Goal: Task Accomplishment & Management: Manage account settings

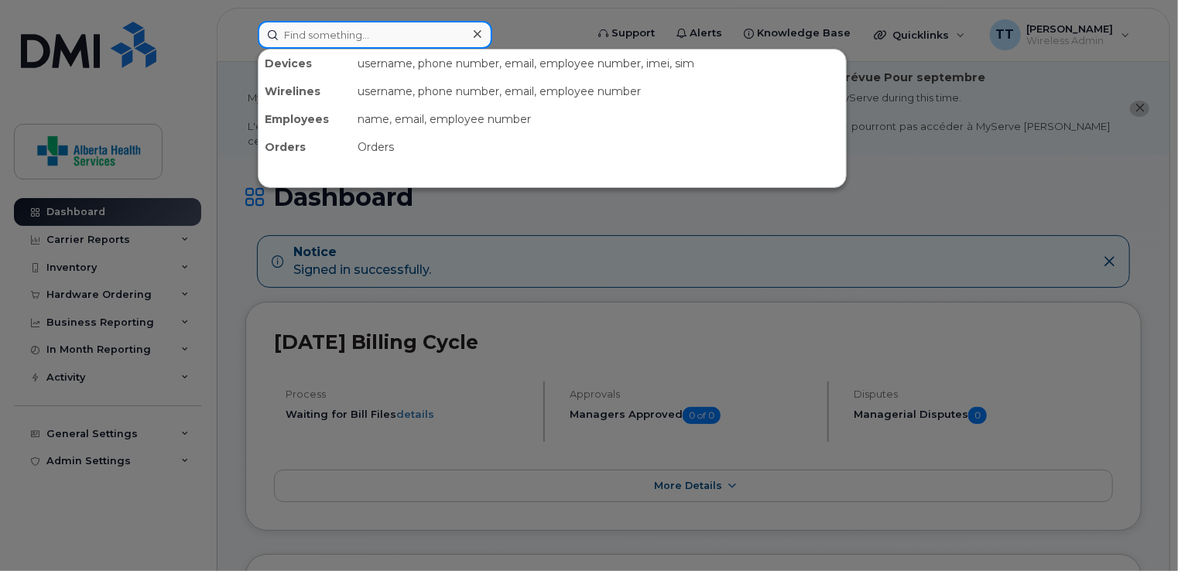
paste input "403 371 5621"
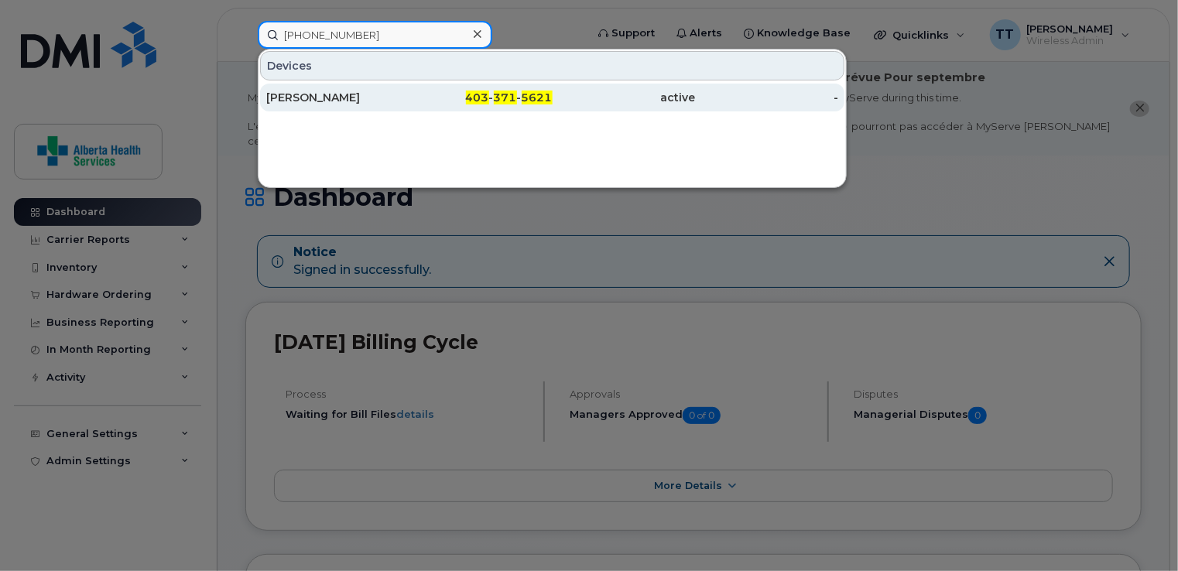
type input "403 371 5621"
click at [331, 98] on div "[PERSON_NAME]" at bounding box center [337, 97] width 143 height 15
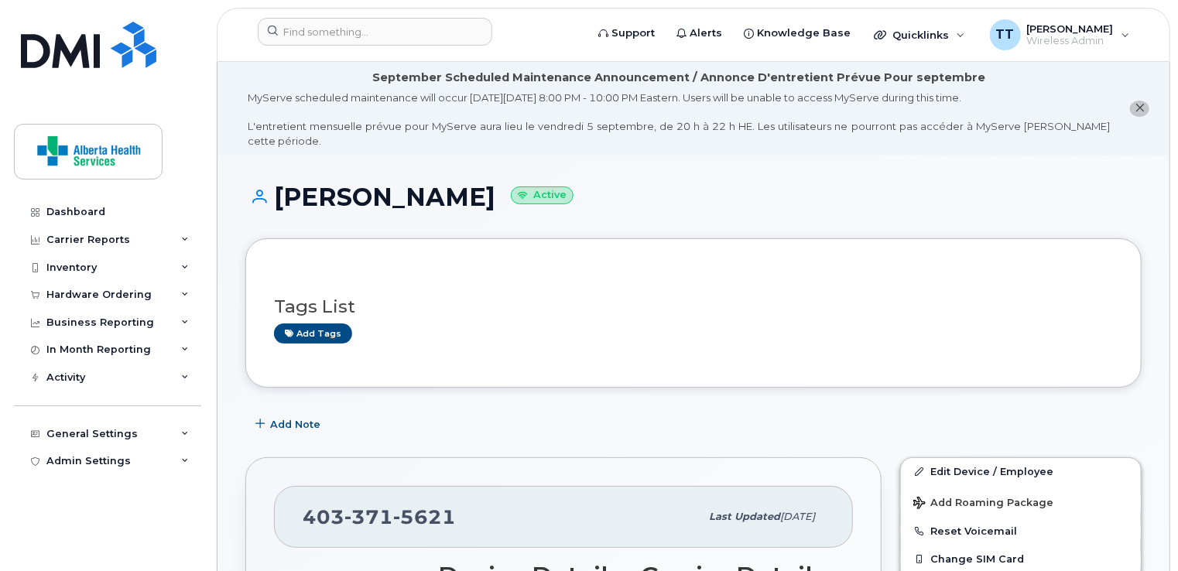
drag, startPoint x: 276, startPoint y: 176, endPoint x: 479, endPoint y: 175, distance: 203.6
click at [479, 183] on h1 "Alimah Thobani Active" at bounding box center [693, 196] width 896 height 27
drag, startPoint x: 479, startPoint y: 175, endPoint x: 470, endPoint y: 178, distance: 9.8
copy h1 "[PERSON_NAME]"
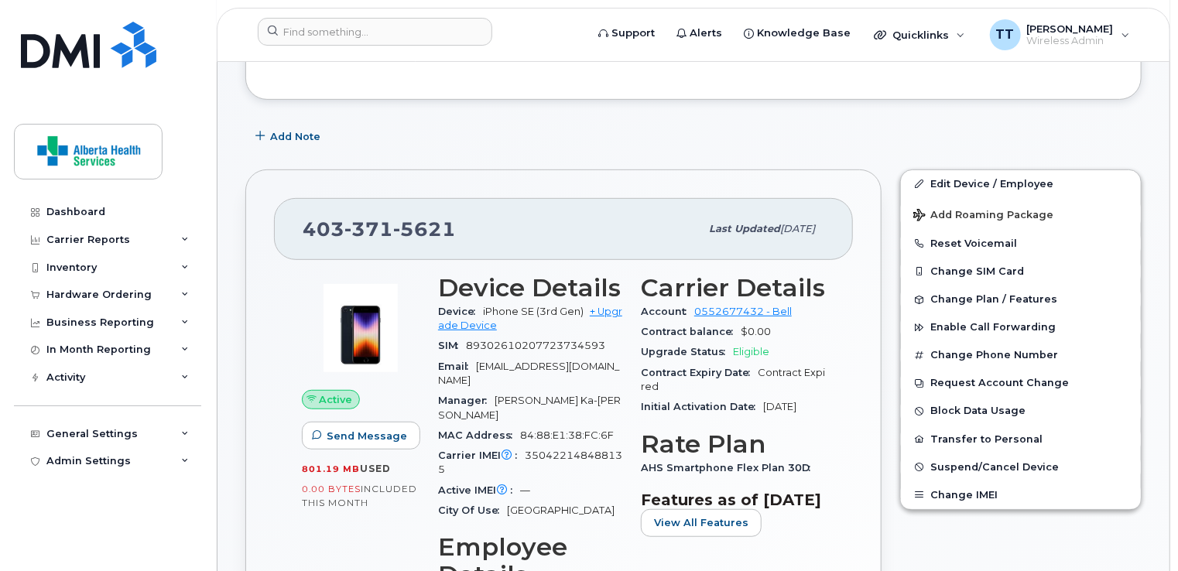
scroll to position [310, 0]
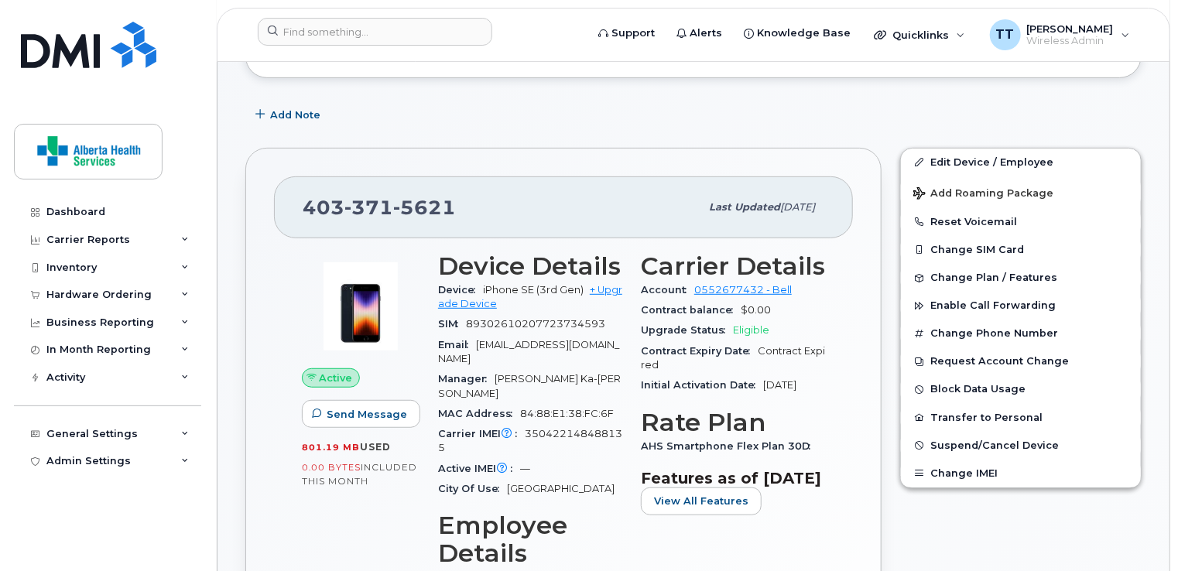
click at [1044, 514] on div "Edit Device / Employee Add Roaming Package Reset Voicemail Change SIM Card Chan…" at bounding box center [1021, 499] width 260 height 720
click at [940, 208] on button "Reset Voicemail" at bounding box center [1021, 222] width 240 height 28
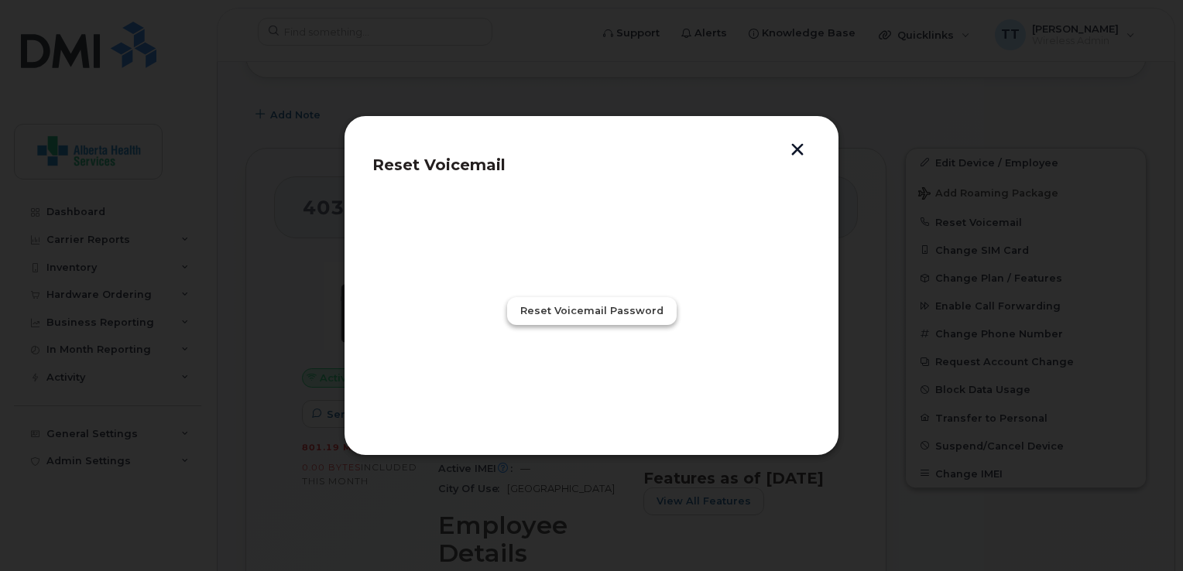
click at [604, 312] on span "Reset Voicemail Password" at bounding box center [591, 310] width 143 height 15
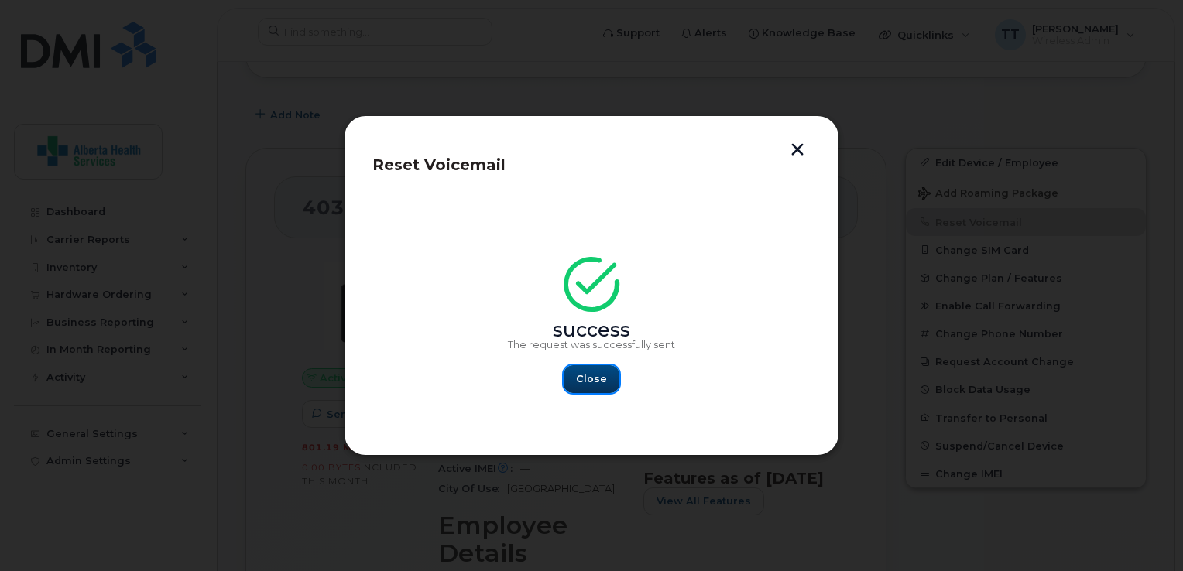
click at [598, 375] on span "Close" at bounding box center [591, 379] width 31 height 15
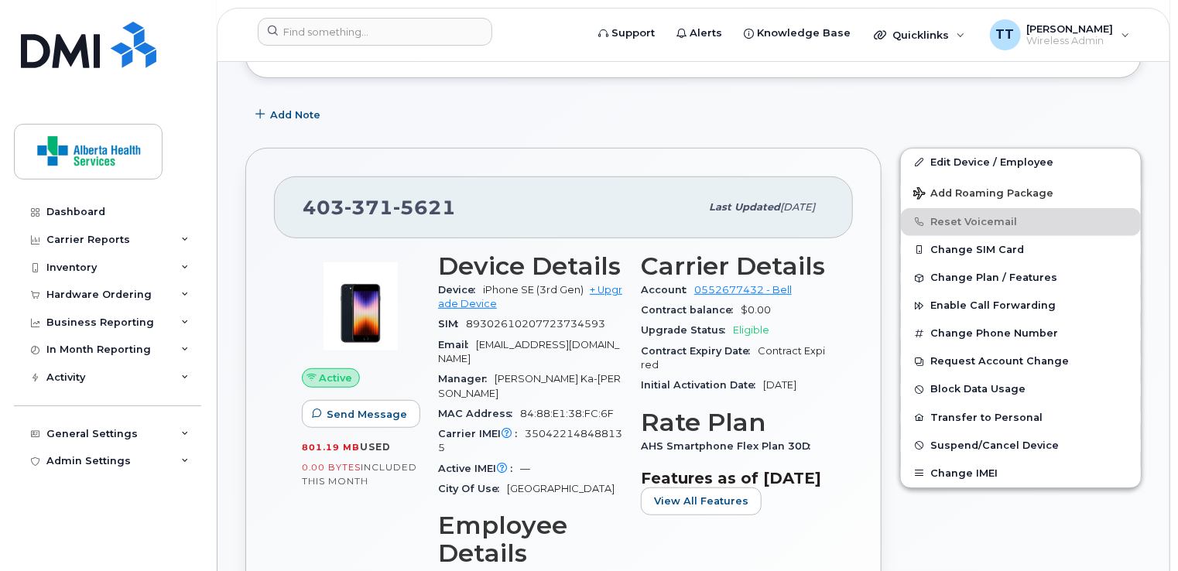
click at [368, 503] on div "Active Send Message 801.19 MB  used 0.00 Bytes  included this month" at bounding box center [361, 501] width 136 height 516
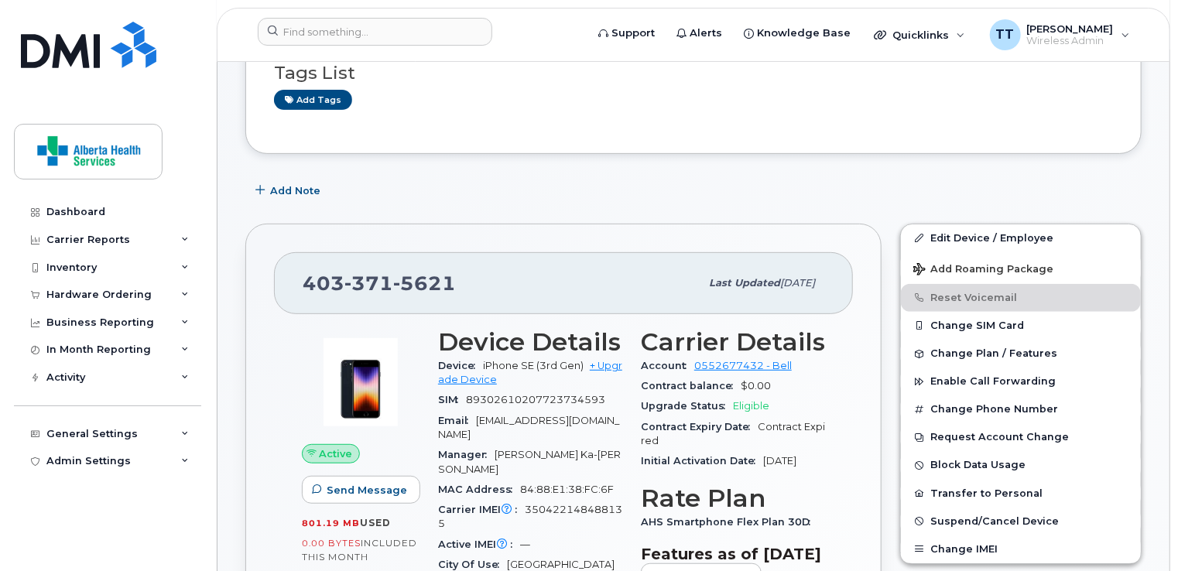
scroll to position [387, 0]
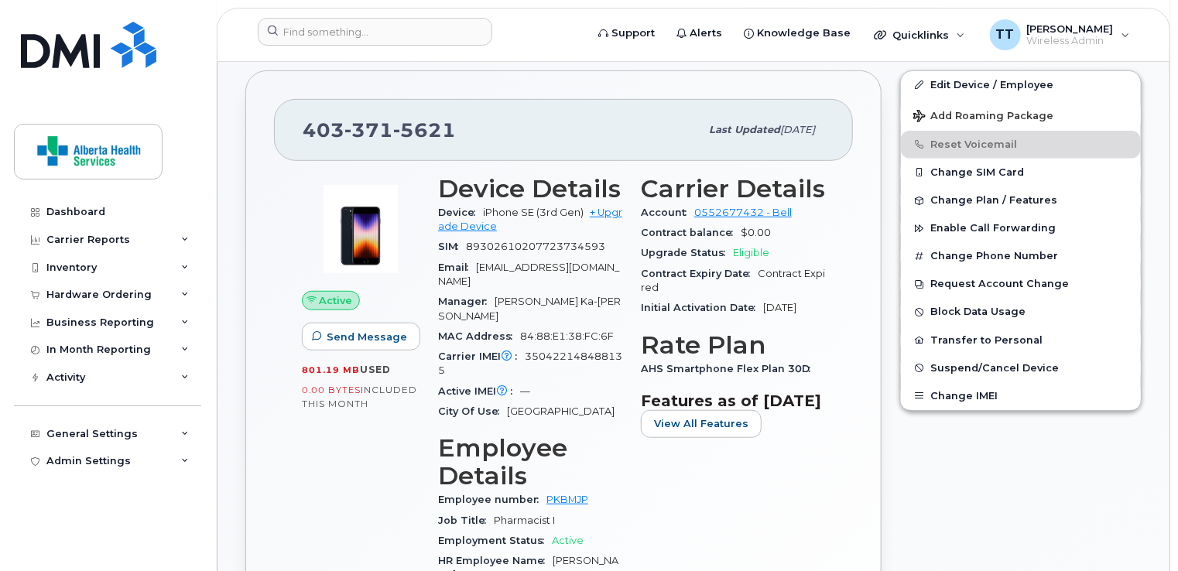
drag, startPoint x: 306, startPoint y: 107, endPoint x: 617, endPoint y: 263, distance: 348.2
click at [617, 263] on div "403 371 5621 Last updated May 28, 2025 Active Send Message 801.19 MB  used 0.00…" at bounding box center [563, 420] width 636 height 701
drag, startPoint x: 617, startPoint y: 263, endPoint x: 531, endPoint y: 175, distance: 123.1
copy div "403 371 5621 Last updated May 28, 2025 Active Send Message 801.19 MB  used 0.00…"
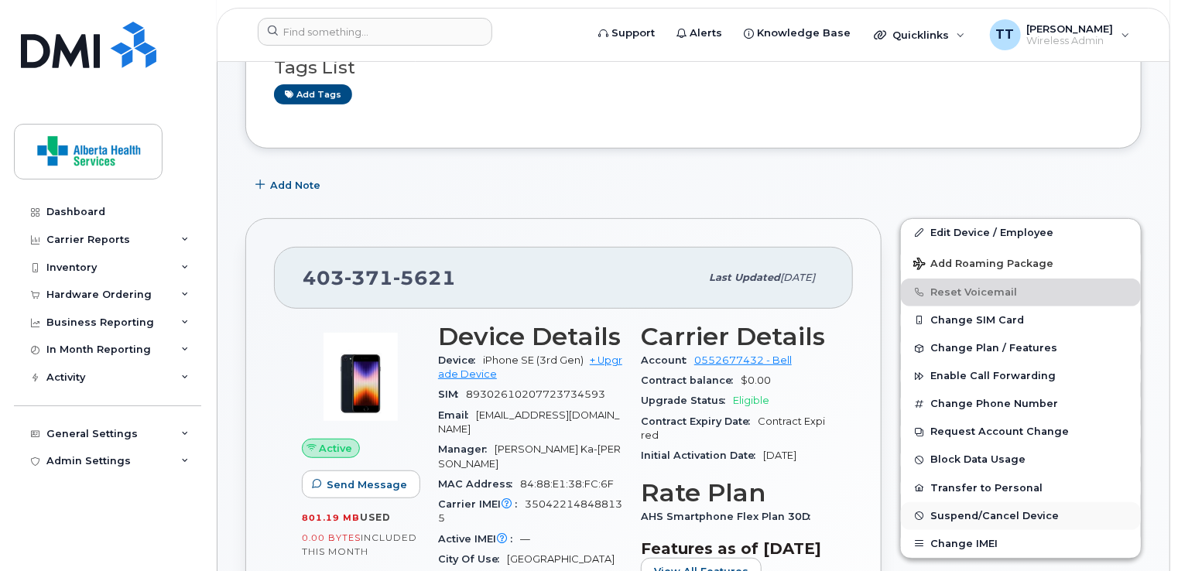
scroll to position [155, 0]
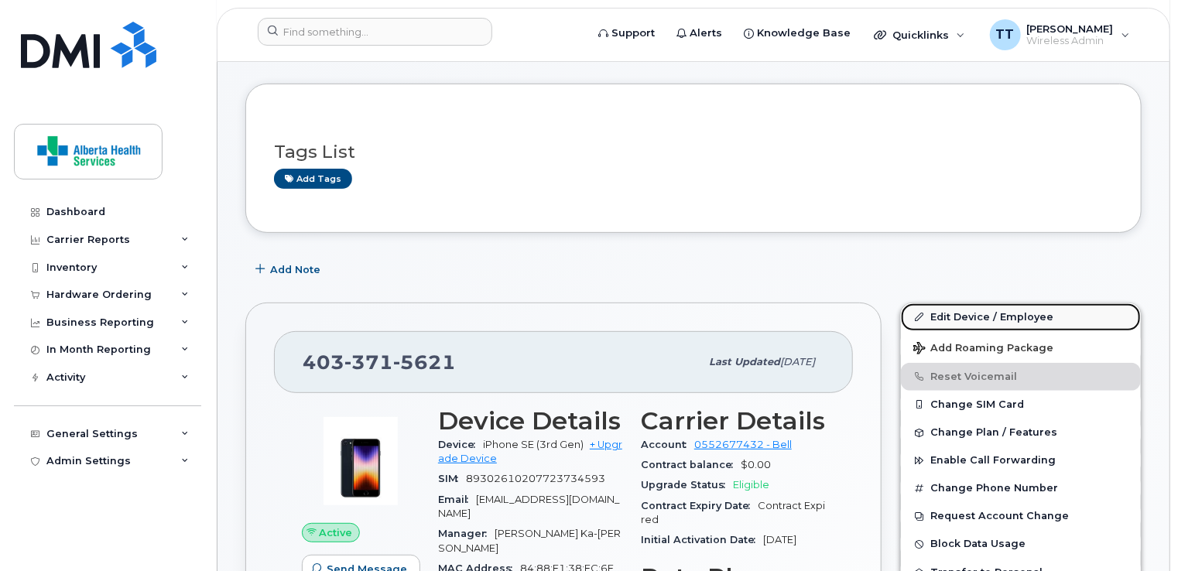
click at [991, 303] on link "Edit Device / Employee" at bounding box center [1021, 317] width 240 height 28
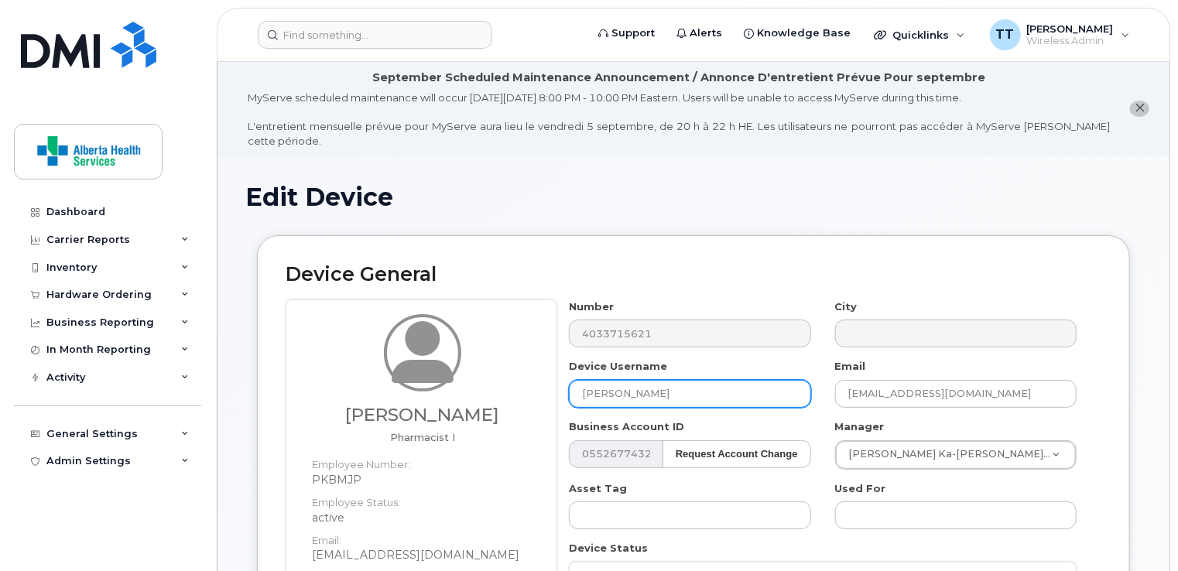
drag, startPoint x: 675, startPoint y: 377, endPoint x: 551, endPoint y: 392, distance: 124.7
click at [552, 392] on div "Alimah Thobani Pharmacist I Employee Number: PKBMJP Employee Status: active Ema…" at bounding box center [694, 526] width 816 height 452
paste input "[PERSON_NAME]"
type input "[PERSON_NAME]"
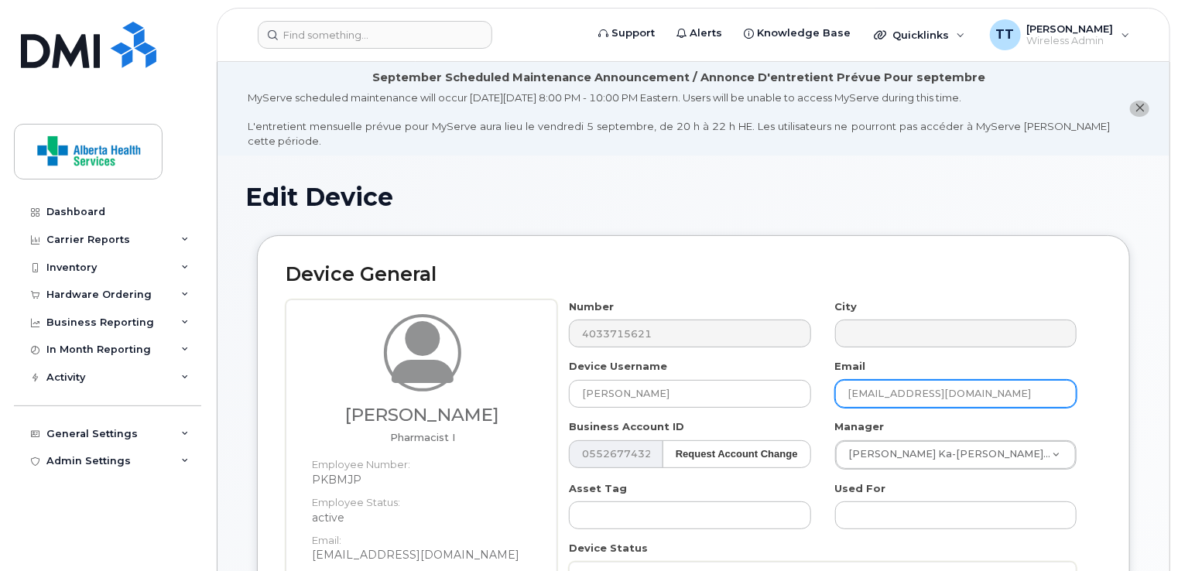
drag, startPoint x: 848, startPoint y: 378, endPoint x: 1084, endPoint y: 404, distance: 237.4
click at [1080, 408] on div "Number 4033715621 City Device Username Deborah Tsang Email Alimah.Thobani@alber…" at bounding box center [823, 503] width 532 height 406
paste input "[PERSON_NAME][EMAIL_ADDRESS][PERSON_NAME][DOMAIN_NAME]"
type input "[PERSON_NAME][EMAIL_ADDRESS][PERSON_NAME][DOMAIN_NAME]"
click at [1090, 398] on div "Number 4033715621 City Device Username Deborah Tsang Email Deborah.Tsang@albert…" at bounding box center [829, 526] width 544 height 452
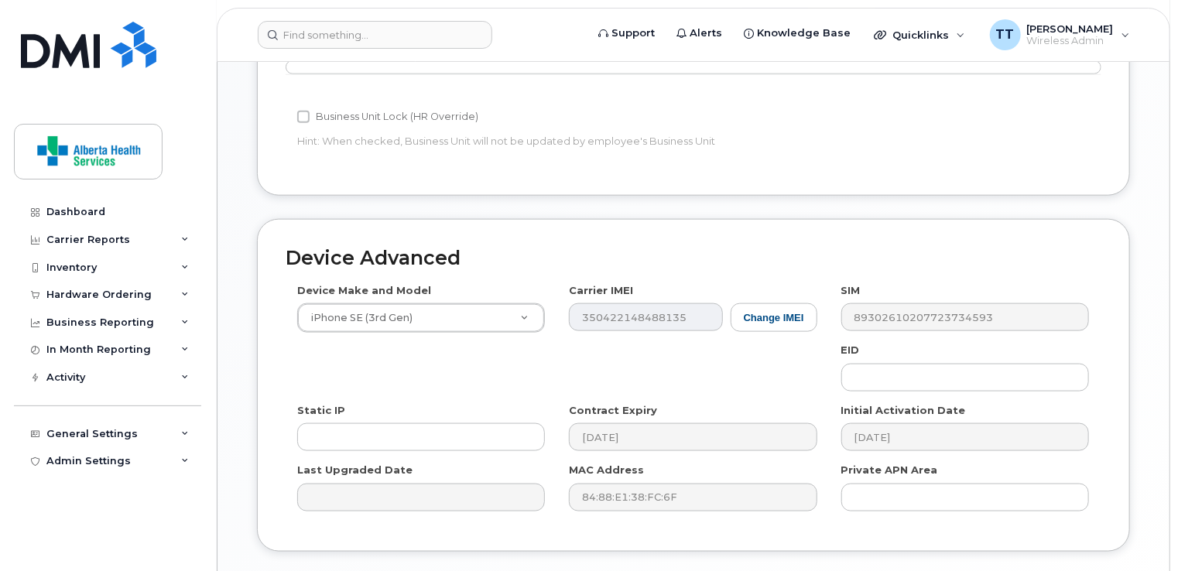
scroll to position [899, 0]
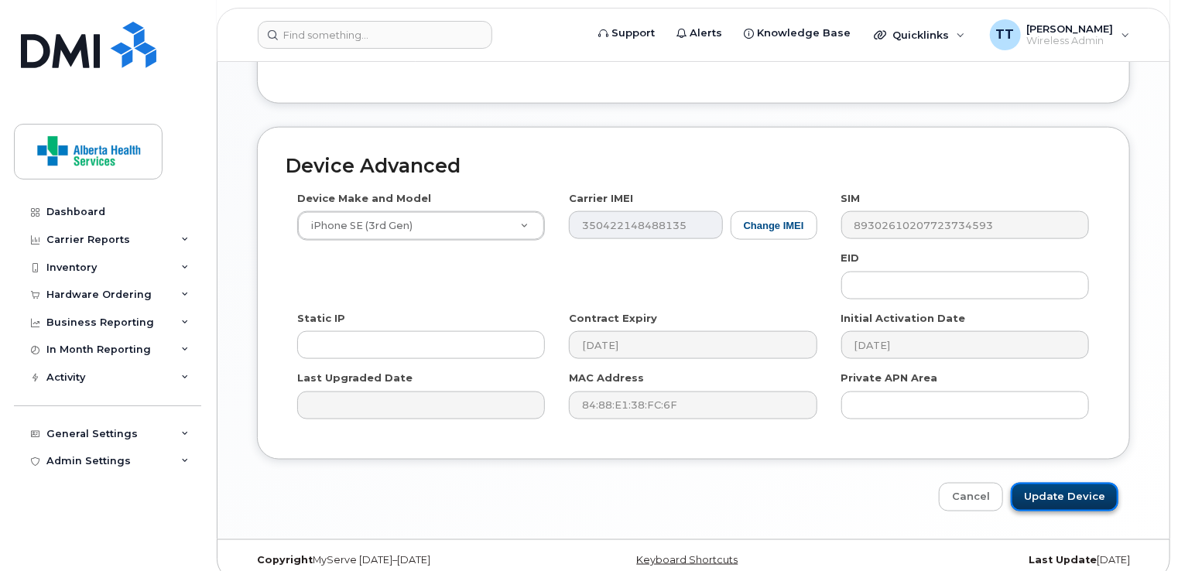
click at [1043, 483] on input "Update Device" at bounding box center [1065, 497] width 108 height 29
type input "Saving..."
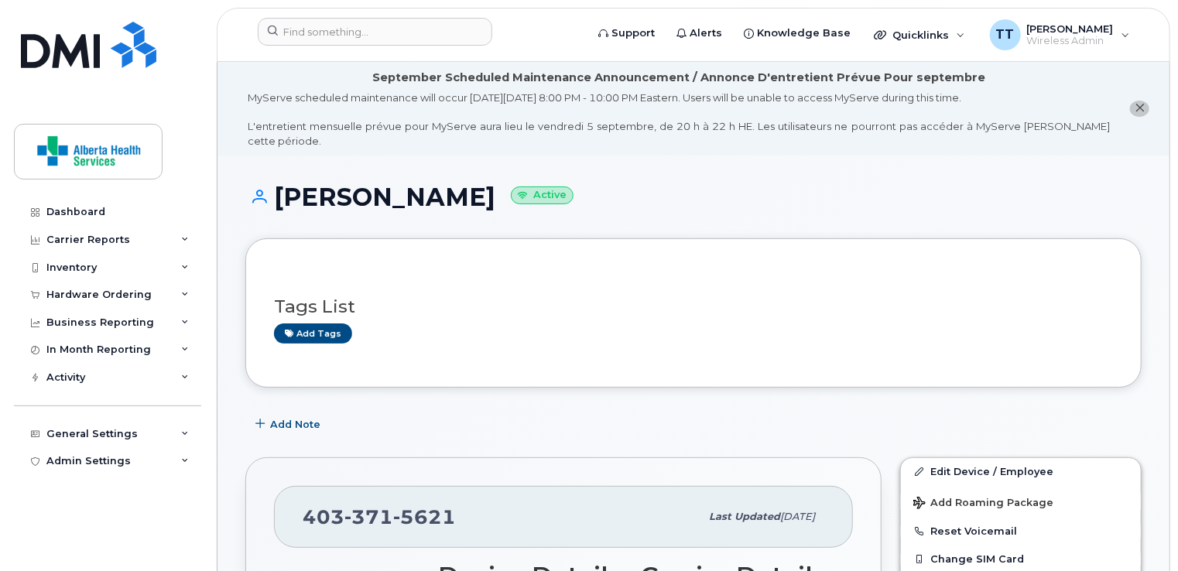
click at [1125, 310] on div "Tags List Add tags" at bounding box center [693, 312] width 896 height 149
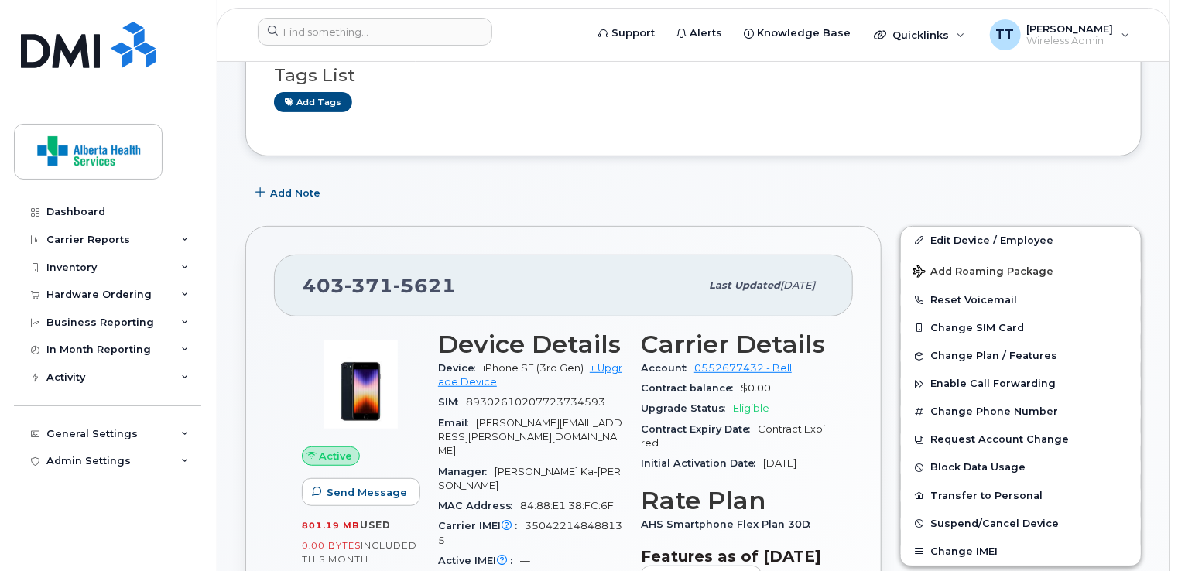
scroll to position [232, 0]
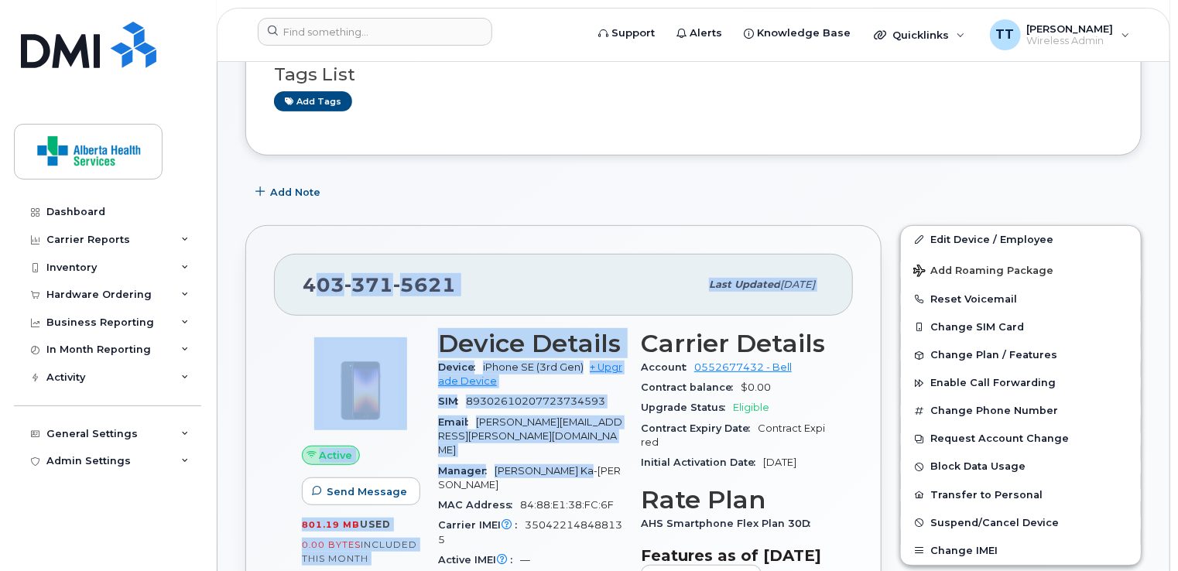
drag, startPoint x: 309, startPoint y: 270, endPoint x: 595, endPoint y: 439, distance: 332.4
drag, startPoint x: 595, startPoint y: 439, endPoint x: 543, endPoint y: 407, distance: 61.5
copy div "03 371 5621 Last updated [DATE] Active Send Message 801.19 MB  used 0.00 Bytes …"
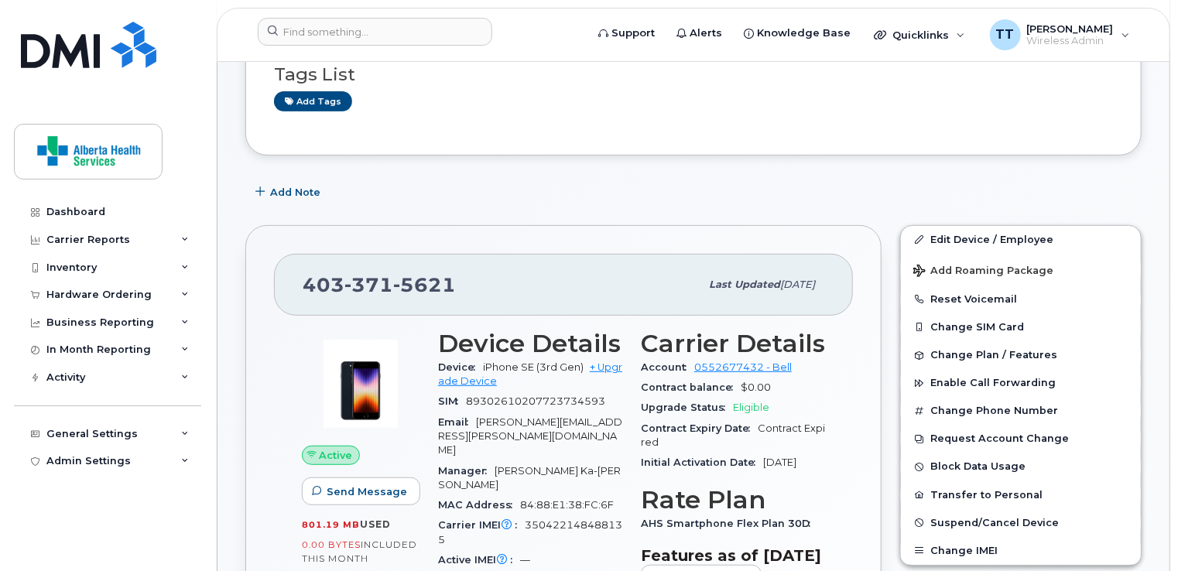
click at [625, 189] on div "Add Note" at bounding box center [693, 193] width 896 height 28
click at [122, 537] on div "Dashboard Carrier Reports Monthly Billing Data Daily Data Pooling Data Behavior…" at bounding box center [109, 373] width 191 height 350
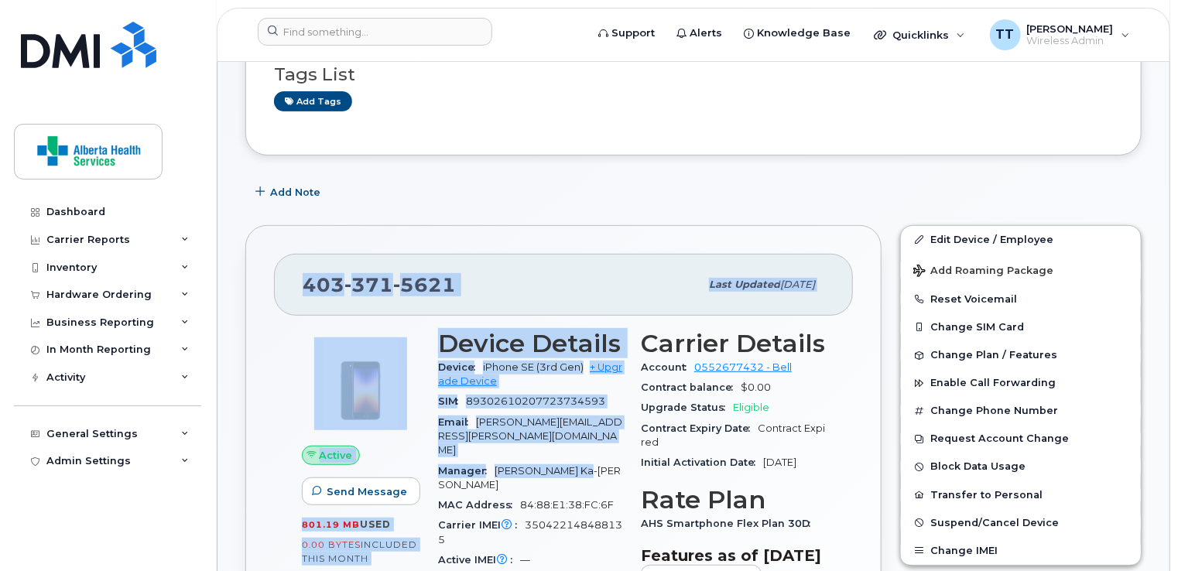
drag, startPoint x: 306, startPoint y: 272, endPoint x: 610, endPoint y: 439, distance: 346.0
drag, startPoint x: 610, startPoint y: 439, endPoint x: 509, endPoint y: 440, distance: 101.4
copy div "[PHONE_NUMBER] Last updated [DATE] Active Send Message 801.19 MB  used 0.00 Byt…"
click at [1077, 320] on button "Change SIM Card" at bounding box center [1021, 327] width 240 height 28
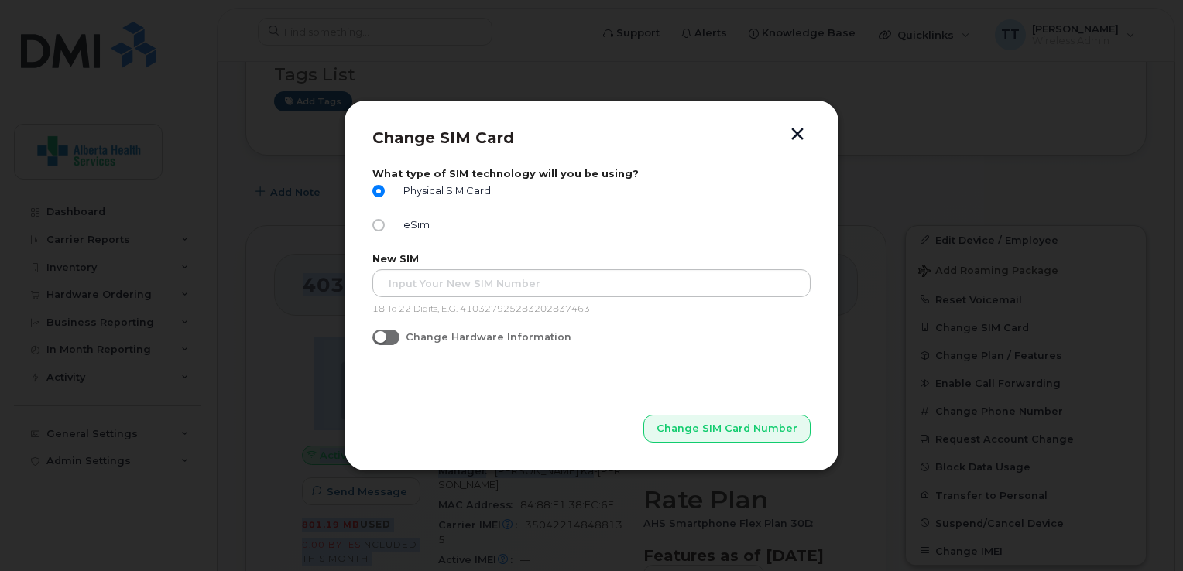
click at [799, 132] on button "button" at bounding box center [797, 136] width 23 height 16
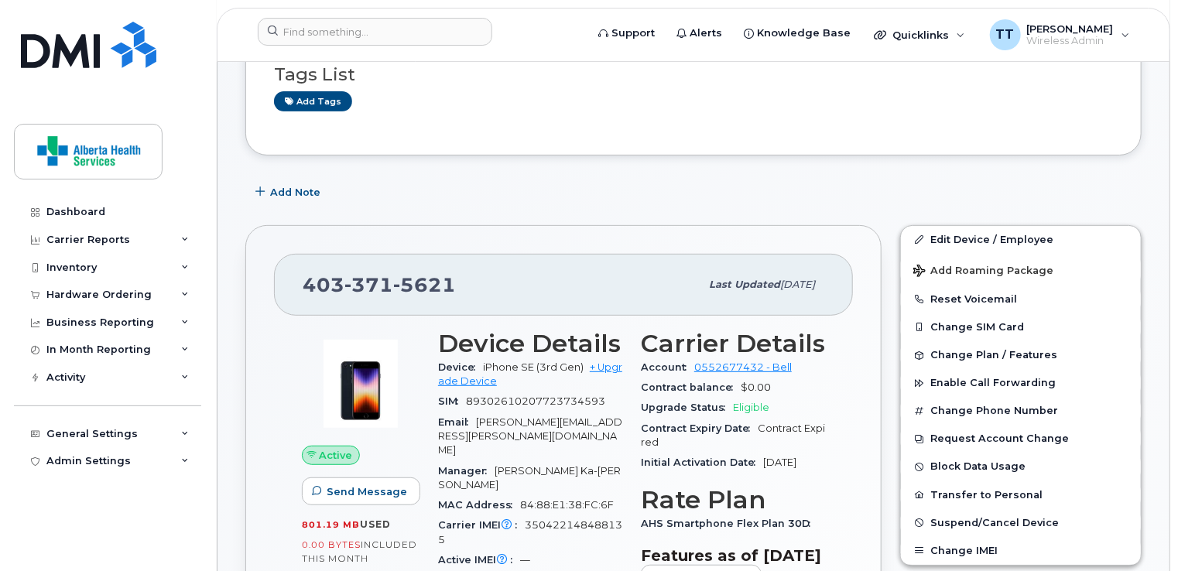
click at [716, 114] on div "Tags List Add tags" at bounding box center [693, 80] width 896 height 149
click at [1092, 39] on span "Wireless Admin" at bounding box center [1070, 41] width 87 height 12
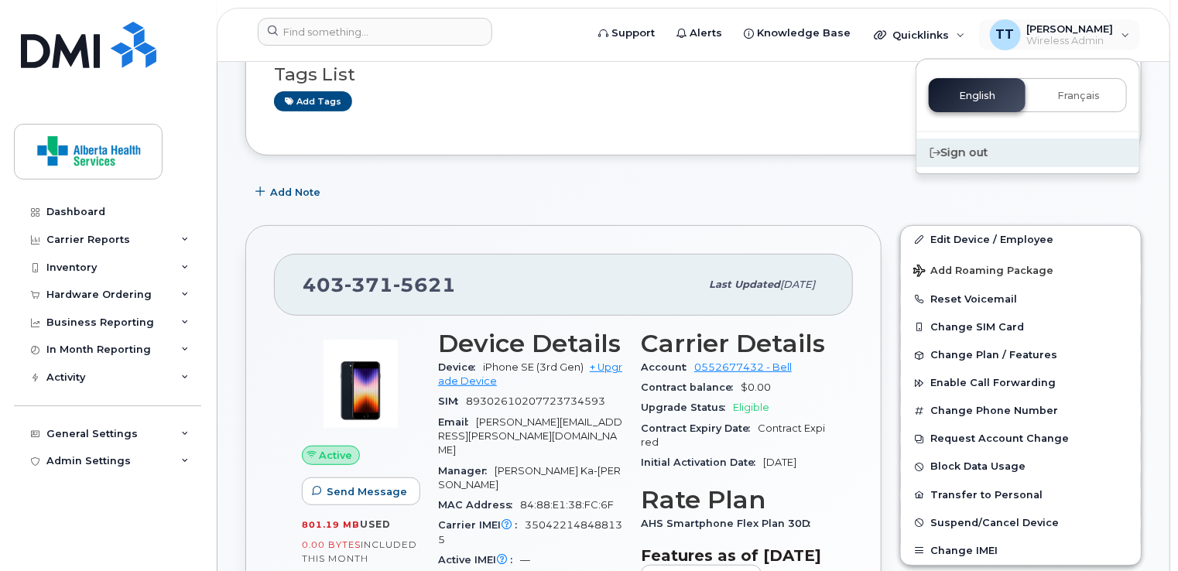
click at [984, 146] on div "Sign out" at bounding box center [1027, 153] width 223 height 29
